Goal: Information Seeking & Learning: Learn about a topic

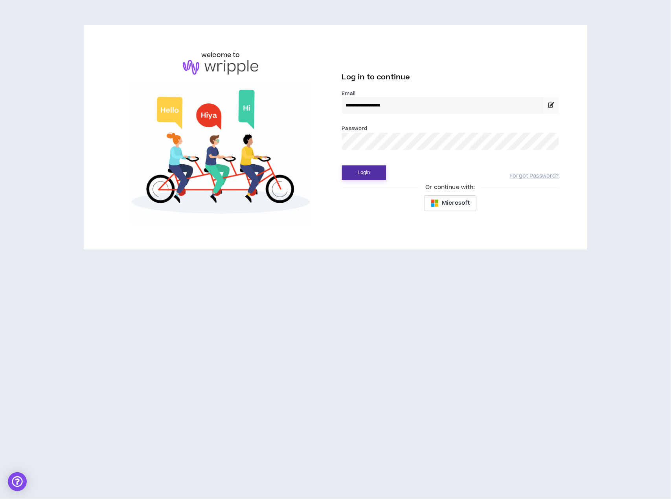
click at [373, 173] on button "Login" at bounding box center [364, 172] width 44 height 15
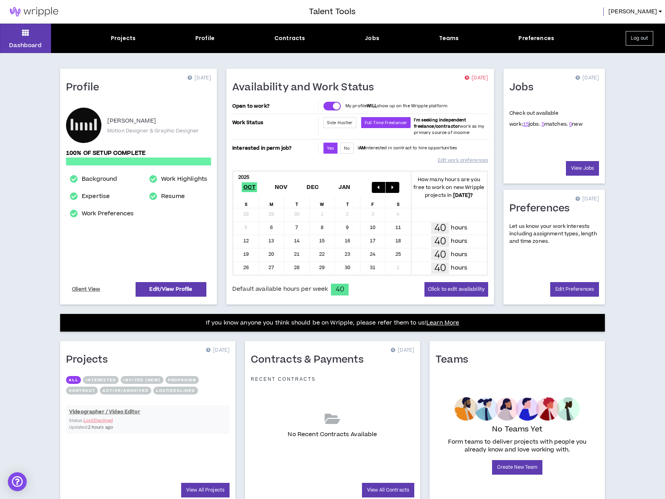
scroll to position [30, 0]
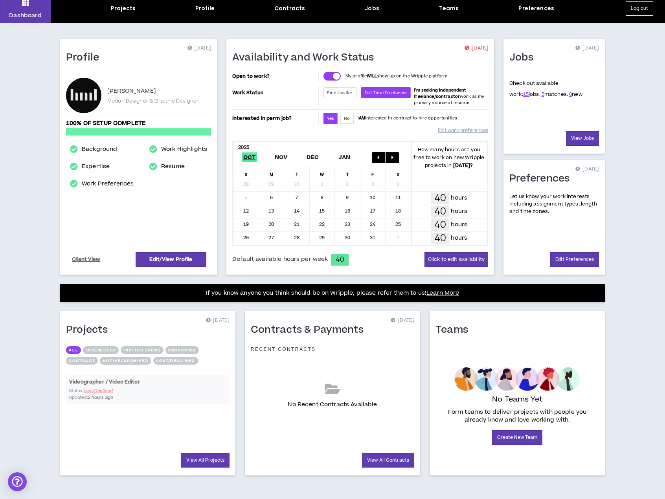
click at [134, 396] on div "Videographer / Video Editor Status: Lost/Declined Updated: 2 hours ago" at bounding box center [147, 389] width 163 height 37
click at [104, 390] on div "Videographer / Video Editor Status: Lost/Declined Updated: 2 hours ago" at bounding box center [147, 389] width 163 height 37
click at [542, 95] on link "5" at bounding box center [543, 94] width 3 height 7
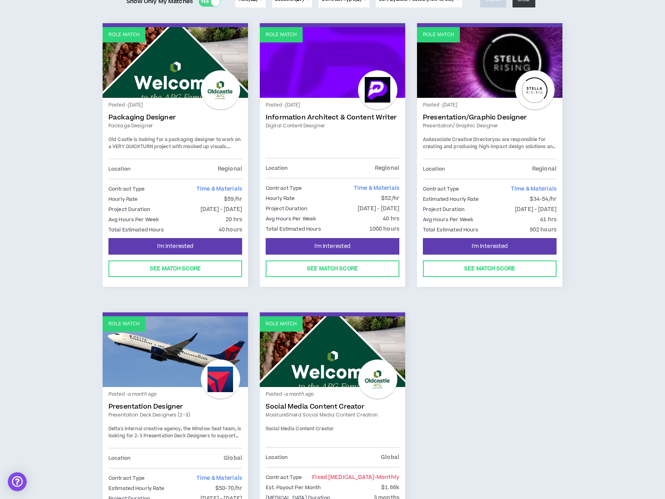
scroll to position [79, 0]
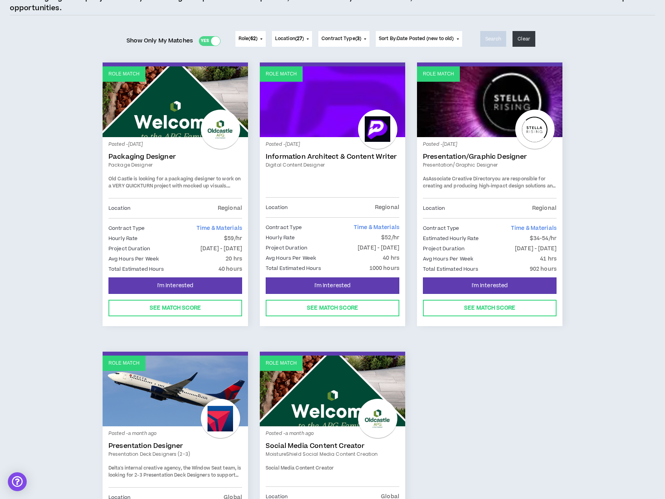
click at [206, 42] on div "Yes No" at bounding box center [210, 41] width 22 height 10
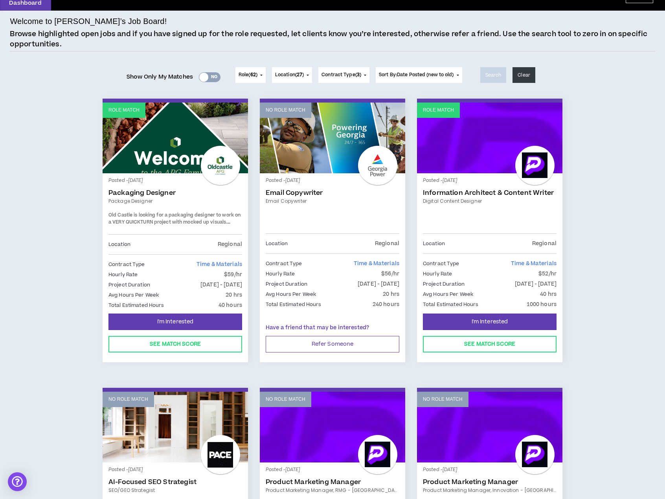
scroll to position [0, 0]
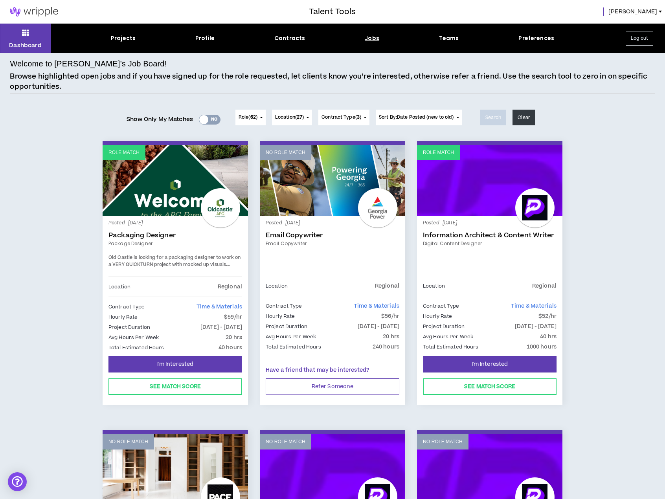
click at [532, 209] on div at bounding box center [534, 207] width 39 height 39
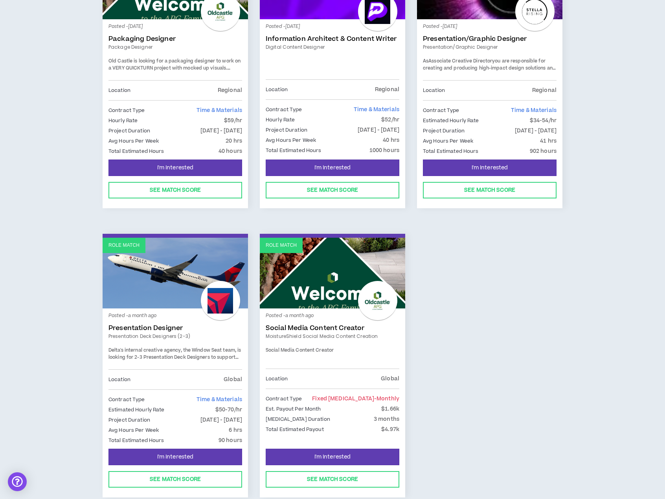
scroll to position [236, 0]
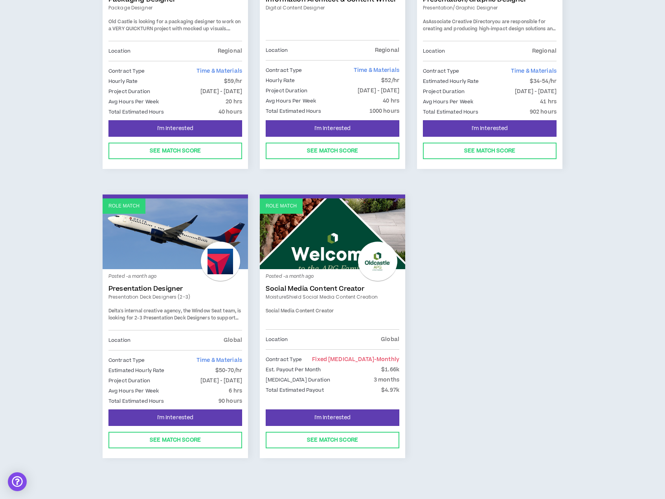
click at [336, 241] on link "Role Match" at bounding box center [332, 233] width 145 height 71
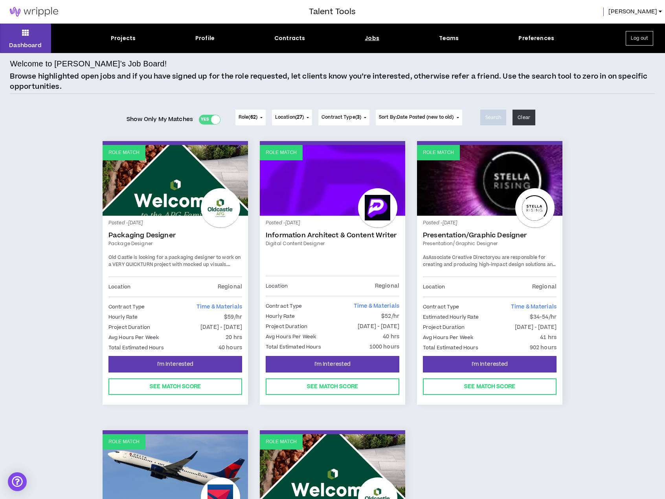
click at [296, 115] on span "Location ( 27 )" at bounding box center [289, 117] width 29 height 7
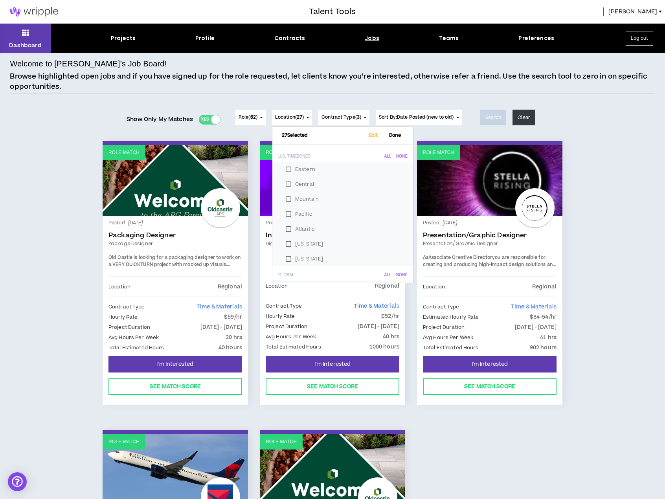
click at [186, 97] on div "Welcome to [PERSON_NAME]’s Job Board! Browse highlighted open jobs and if you h…" at bounding box center [332, 396] width 645 height 677
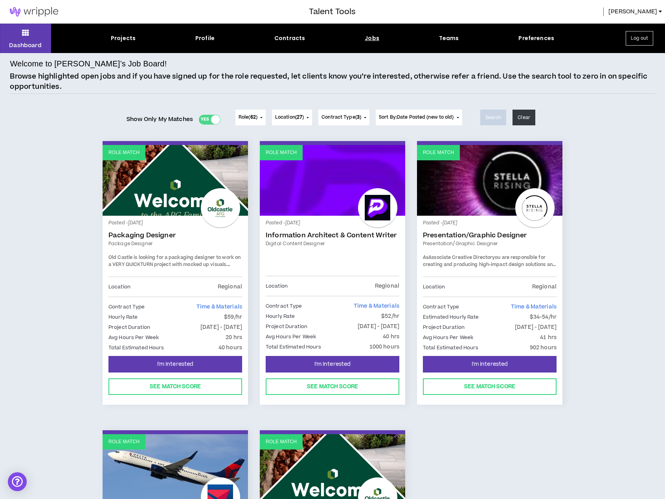
click at [203, 117] on div "Yes No" at bounding box center [210, 120] width 22 height 10
